Goal: Transaction & Acquisition: Purchase product/service

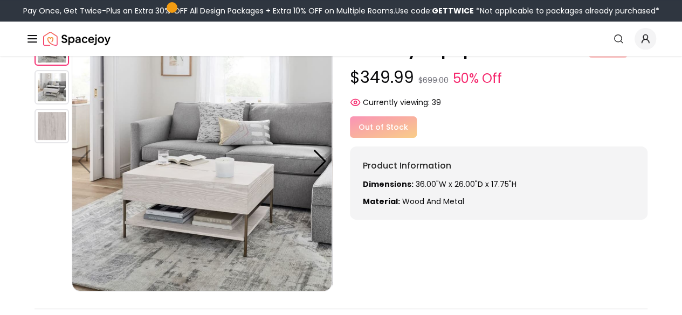
scroll to position [70, 0]
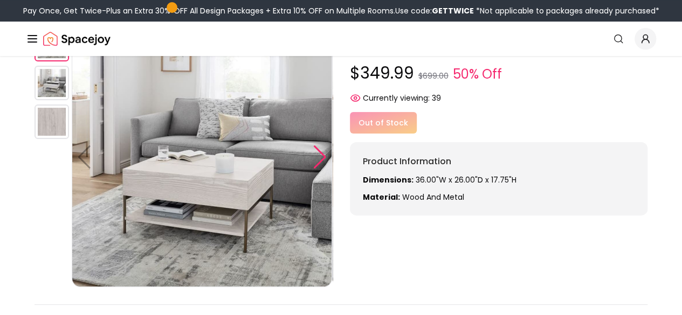
click at [313, 158] on div at bounding box center [320, 158] width 15 height 24
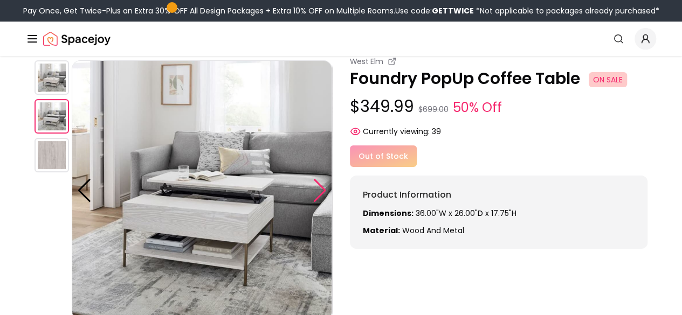
scroll to position [36, 0]
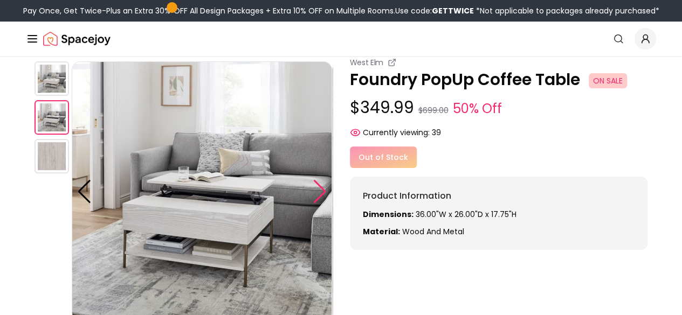
click at [317, 196] on div at bounding box center [320, 192] width 15 height 24
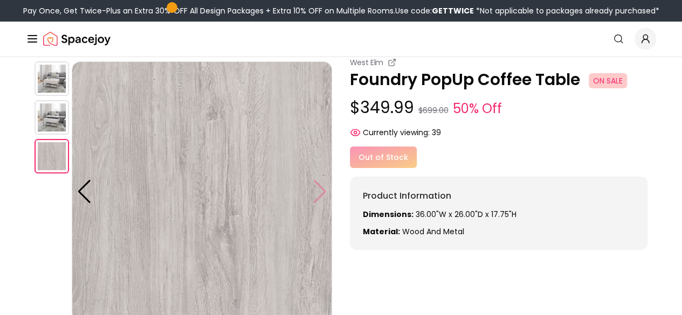
click at [317, 196] on img at bounding box center [202, 191] width 260 height 260
click at [88, 183] on div at bounding box center [84, 192] width 15 height 24
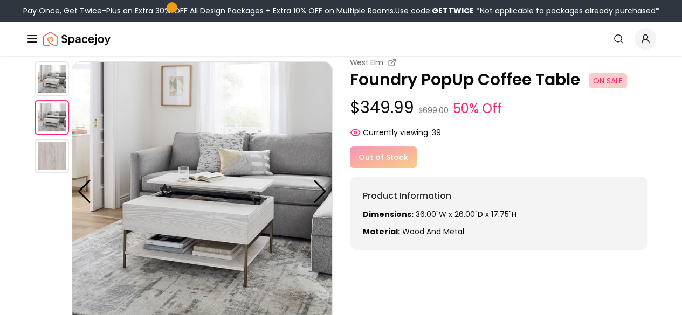
click at [47, 162] on img at bounding box center [52, 156] width 35 height 35
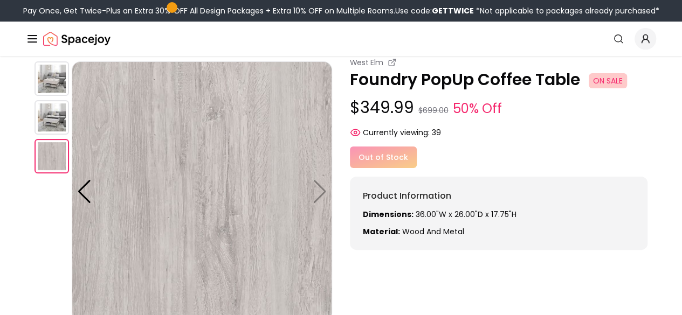
click at [53, 85] on img at bounding box center [52, 78] width 35 height 35
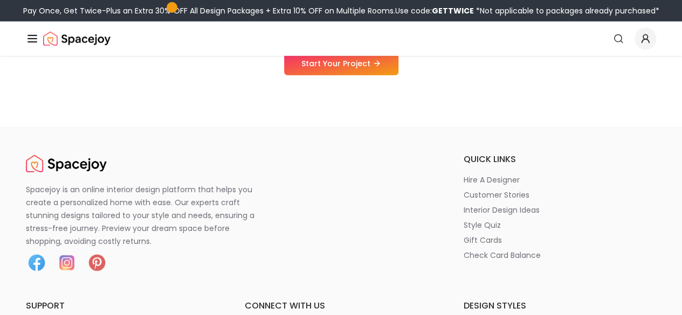
scroll to position [1352, 0]
